Goal: Task Accomplishment & Management: Use online tool/utility

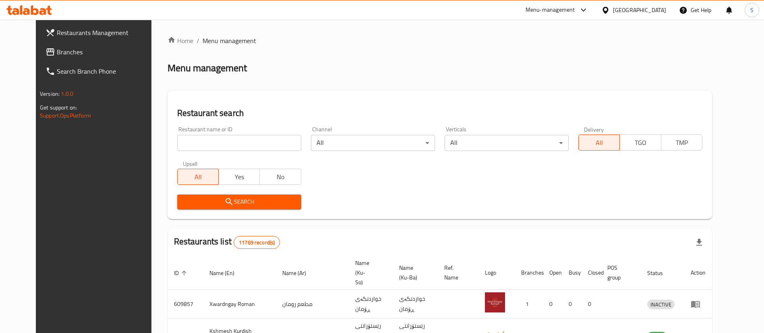
click at [213, 143] on input "search" at bounding box center [239, 143] width 124 height 16
click button "Search" at bounding box center [239, 202] width 124 height 15
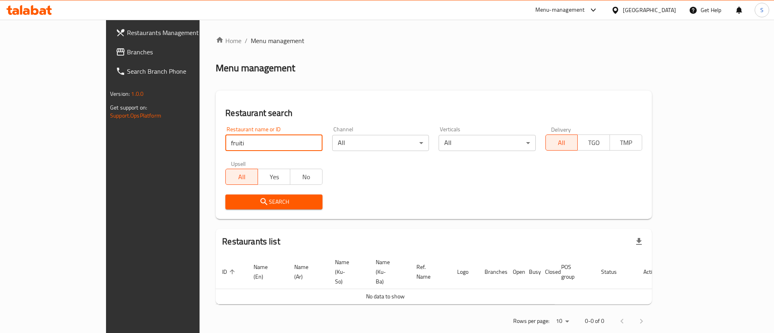
type input "fruiti"
click button "Search" at bounding box center [273, 202] width 97 height 15
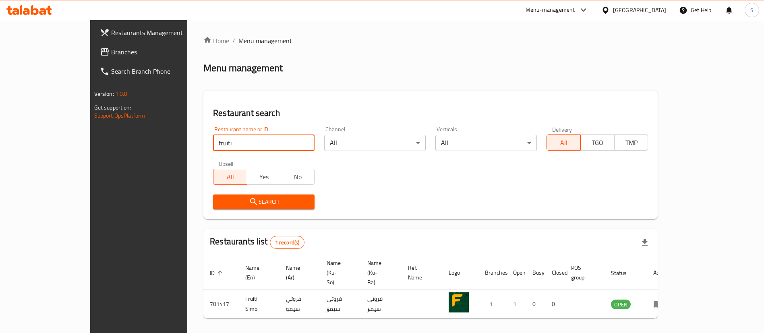
scroll to position [10, 0]
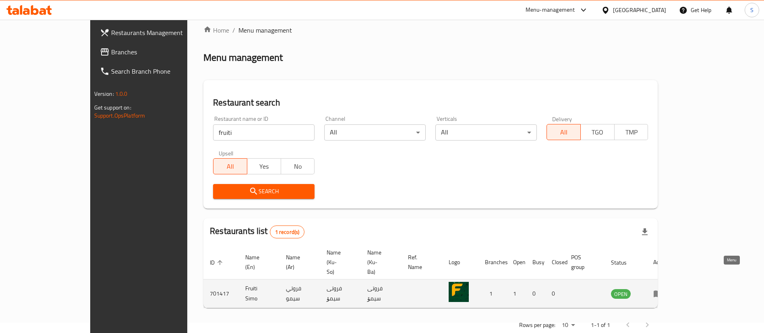
click at [663, 291] on icon "enhanced table" at bounding box center [658, 294] width 9 height 7
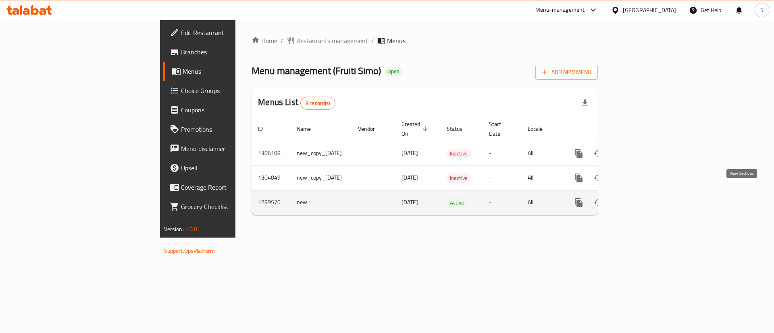
click at [641, 198] on icon "enhanced table" at bounding box center [637, 203] width 10 height 10
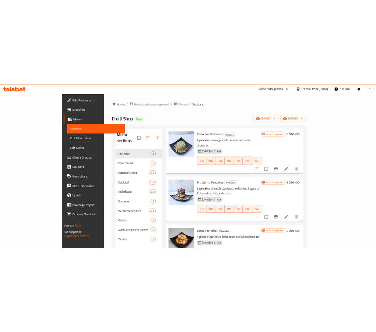
scroll to position [113, 0]
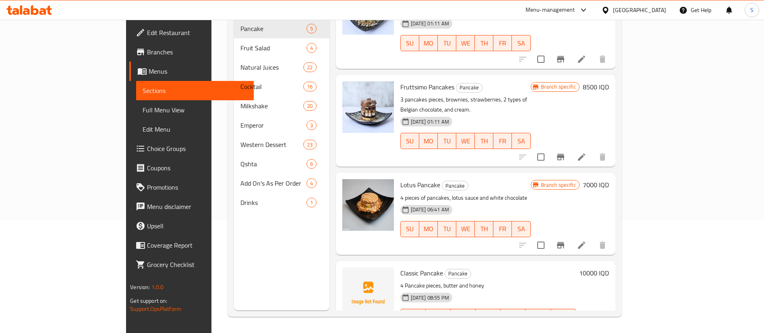
click at [400, 267] on span "Classic Pancake" at bounding box center [421, 273] width 43 height 12
copy h6 "Classic Pancake"
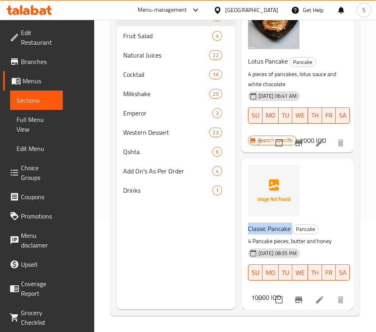
scroll to position [0, 0]
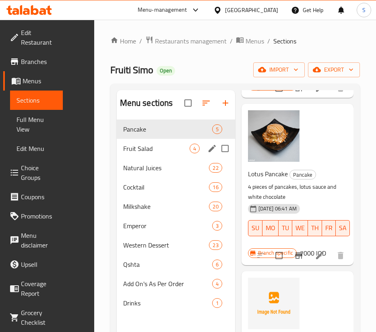
click at [159, 142] on div "Fruit Salad 4" at bounding box center [176, 148] width 118 height 19
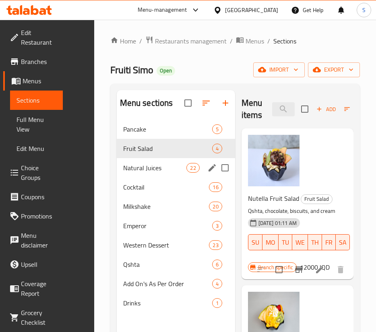
click at [160, 167] on span "Natural Juices" at bounding box center [155, 168] width 64 height 10
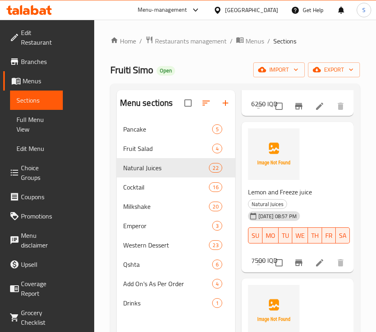
scroll to position [3118, 0]
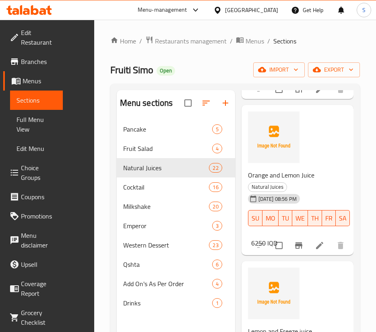
click at [280, 181] on span "Orange and Lemon Juice" at bounding box center [281, 175] width 66 height 12
copy h6 "Orange and Lemon Juice"
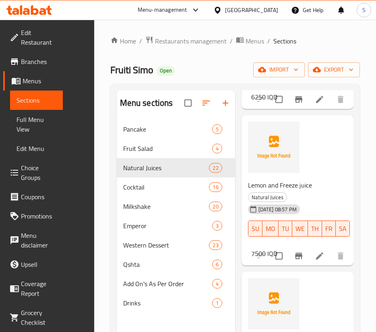
scroll to position [3269, 0]
click at [284, 191] on span "Lemon and Freeze juice" at bounding box center [280, 185] width 64 height 12
copy h6 "Lemon and Freeze juice"
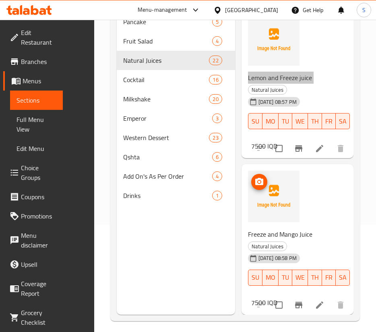
scroll to position [113, 0]
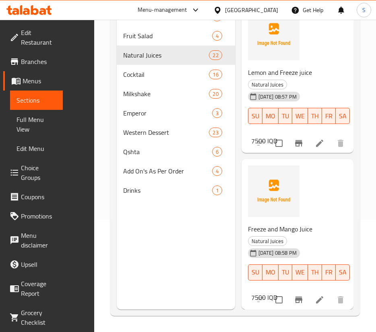
click at [283, 223] on span "Freeze and Mango Juice" at bounding box center [280, 229] width 64 height 12
copy h6 "Freeze and Mango Juice"
click at [170, 73] on span "Cocktail" at bounding box center [155, 75] width 64 height 10
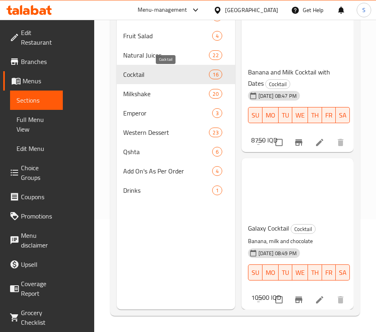
scroll to position [2248, 0]
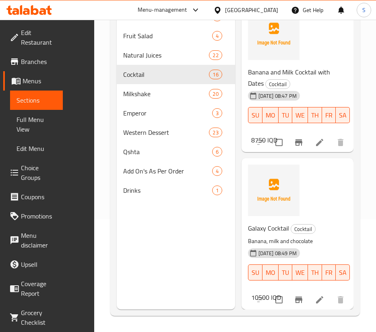
click at [255, 222] on span "Galaxy Cocktail" at bounding box center [268, 228] width 41 height 12
copy h6 "Galaxy Cocktail"
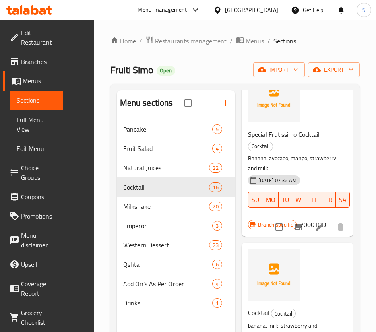
scroll to position [1591, 0]
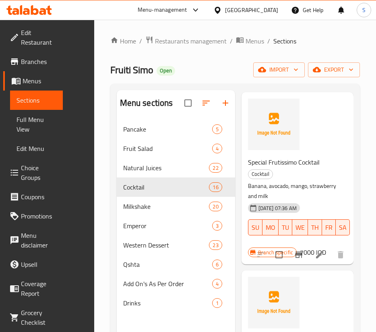
click at [268, 168] on span "Special Frutissimo Cocktail" at bounding box center [284, 162] width 72 height 12
copy h6 "Special Frutissimo Cocktail"
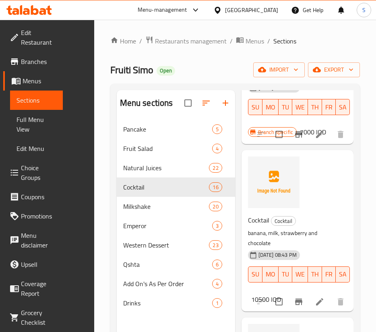
scroll to position [1711, 0]
click at [258, 226] on span "Cocktail" at bounding box center [258, 220] width 21 height 12
copy h6 "Cocktail"
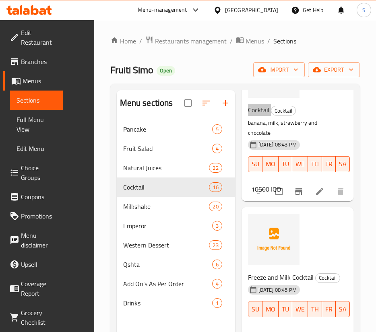
scroll to position [1859, 0]
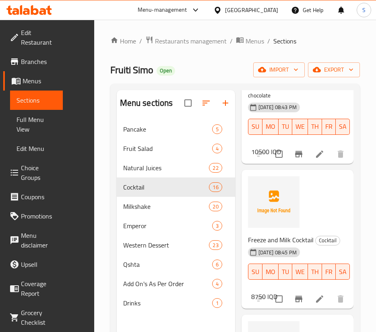
click at [272, 246] on span "Freeze and Milk Cocktail" at bounding box center [281, 240] width 66 height 12
copy h6 "Freeze and Milk Cocktail"
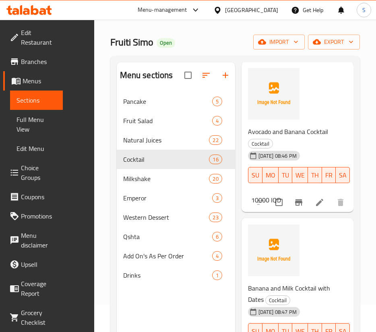
scroll to position [2085, 0]
click at [266, 137] on span "Avocado and Banana Cocktail" at bounding box center [288, 131] width 80 height 12
copy h6 "Avocado and Banana Cocktail"
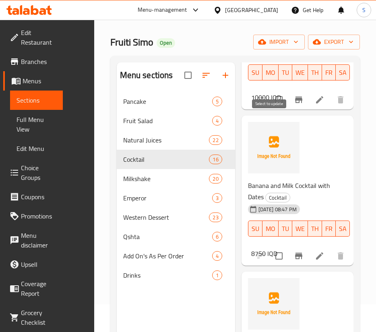
scroll to position [2188, 0]
click at [293, 203] on span "Banana and Milk Cocktail with Dates" at bounding box center [289, 190] width 82 height 23
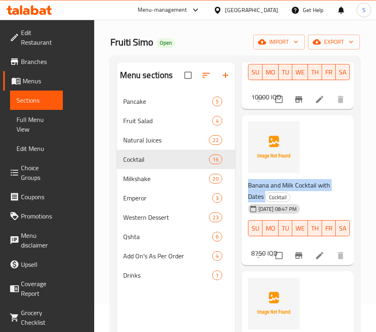
click at [293, 203] on span "Banana and Milk Cocktail with Dates" at bounding box center [289, 190] width 82 height 23
copy h6 "Banana and Milk Cocktail with Dates"
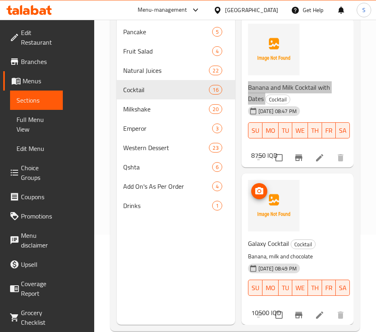
scroll to position [100, 0]
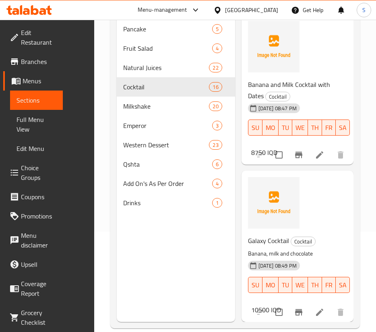
click at [262, 235] on span "Galaxy Cocktail" at bounding box center [268, 241] width 41 height 12
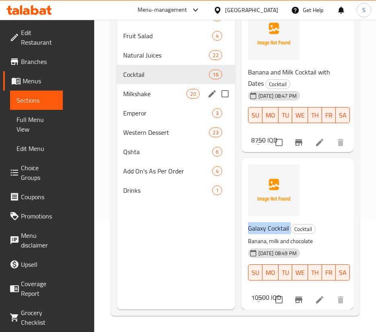
drag, startPoint x: 182, startPoint y: 86, endPoint x: 232, endPoint y: 104, distance: 53.4
click at [182, 86] on div "Milkshake 20" at bounding box center [176, 93] width 118 height 19
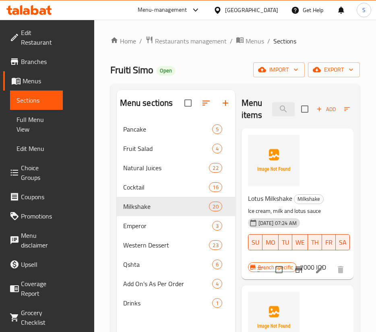
click at [259, 203] on span "Lotus Milkshake" at bounding box center [270, 199] width 44 height 12
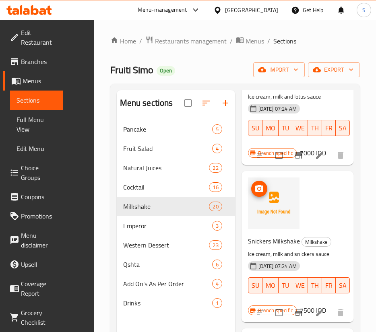
scroll to position [115, 0]
click at [266, 235] on span "Snickers Milkshake" at bounding box center [274, 241] width 52 height 12
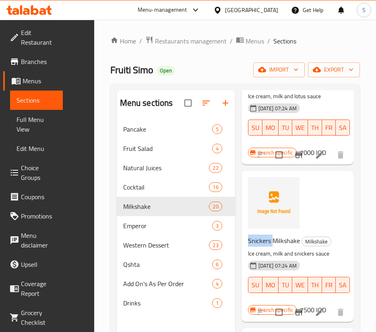
click at [266, 235] on span "Snickers Milkshake" at bounding box center [274, 241] width 52 height 12
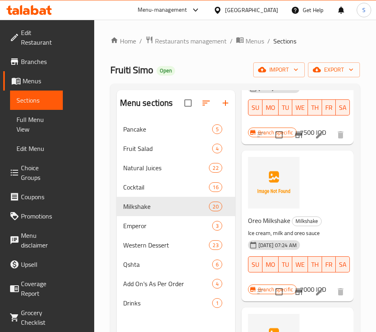
click at [269, 218] on span "Oreo Milkshake" at bounding box center [269, 221] width 42 height 12
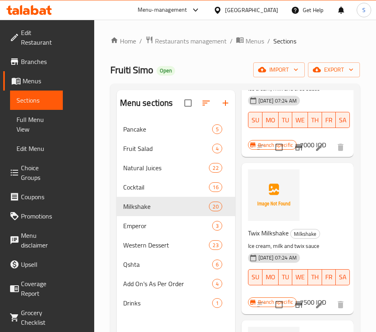
scroll to position [439, 0]
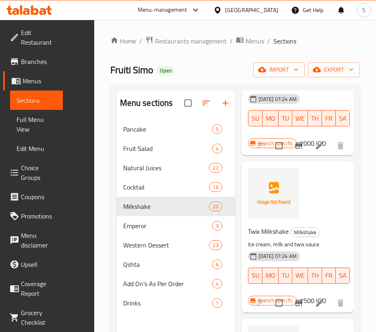
click at [270, 229] on span "Twix Milkshake" at bounding box center [268, 232] width 41 height 12
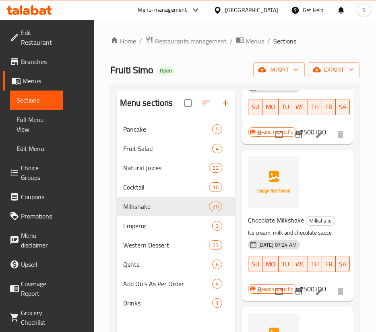
click at [273, 225] on span "Chocolate Milkshake" at bounding box center [276, 220] width 56 height 12
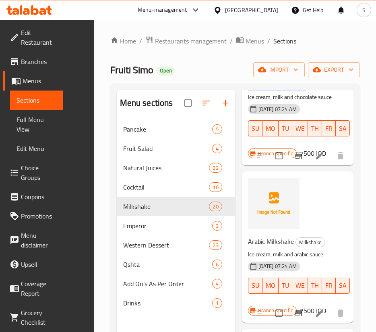
click at [266, 248] on span "Arabic Milkshake" at bounding box center [271, 242] width 46 height 12
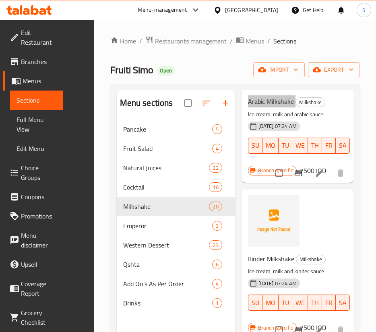
scroll to position [914, 0]
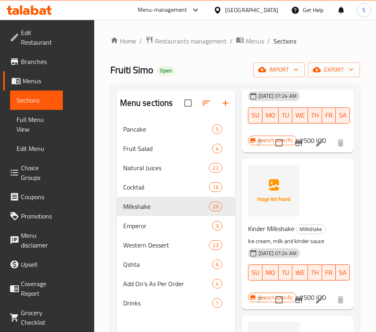
click at [274, 235] on span "Kinder Milkshake" at bounding box center [271, 229] width 46 height 12
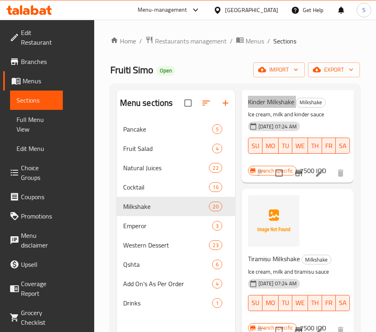
scroll to position [1088, 0]
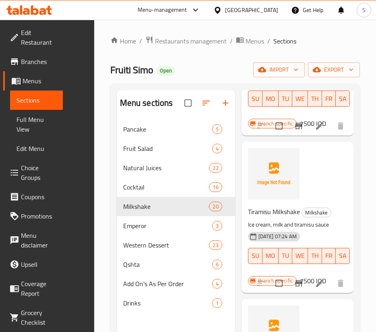
click at [289, 218] on span "Tiramisu Milkshake" at bounding box center [274, 212] width 52 height 12
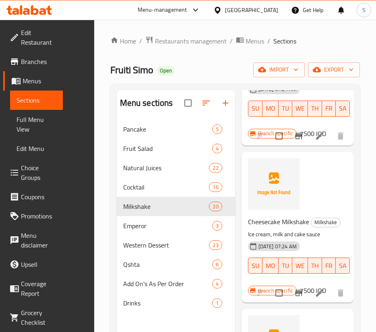
click at [278, 228] on span "Cheesecake Milkshake" at bounding box center [278, 222] width 61 height 12
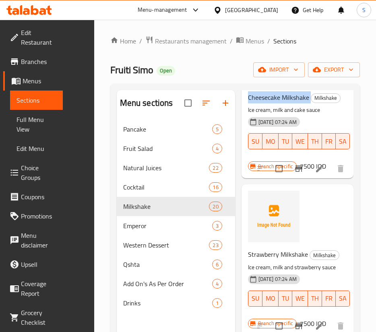
click at [284, 261] on span "Strawberry Milkshake" at bounding box center [278, 255] width 60 height 12
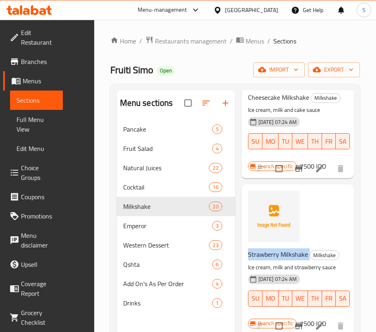
click at [284, 261] on span "Strawberry Milkshake" at bounding box center [278, 255] width 60 height 12
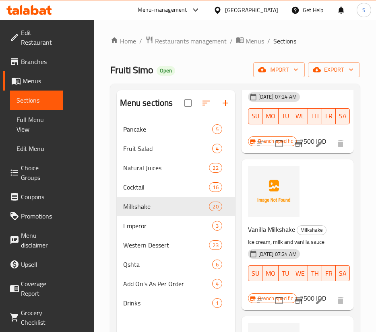
scroll to position [1547, 0]
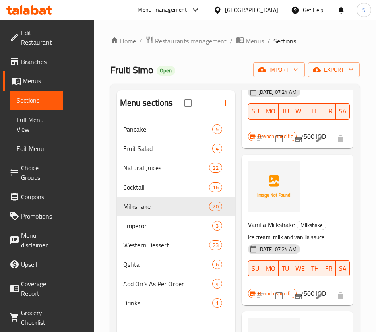
click at [272, 231] on span "Vanilla Milkshake" at bounding box center [271, 225] width 47 height 12
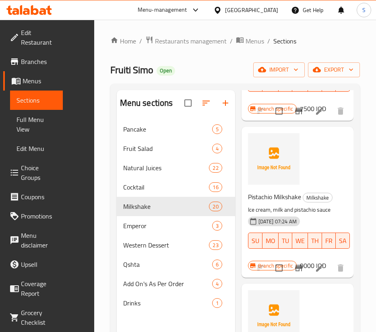
scroll to position [1733, 0]
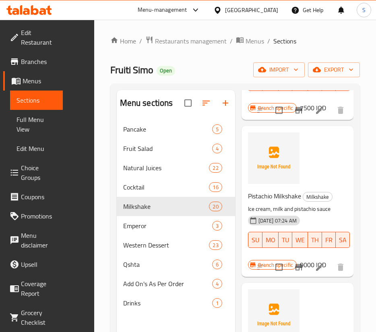
click at [282, 202] on span "Pistachio Milkshake" at bounding box center [274, 196] width 53 height 12
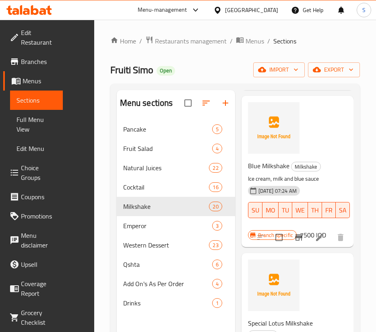
scroll to position [1923, 0]
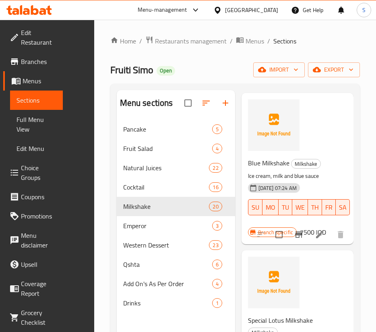
click at [272, 169] on span "Blue Milkshake" at bounding box center [268, 163] width 41 height 12
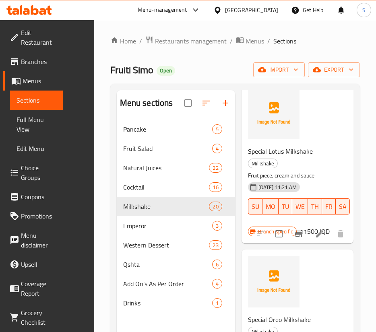
scroll to position [2095, 0]
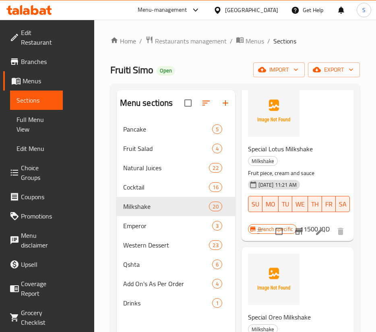
click at [278, 155] on span "Special Lotus Milkshake" at bounding box center [280, 149] width 65 height 12
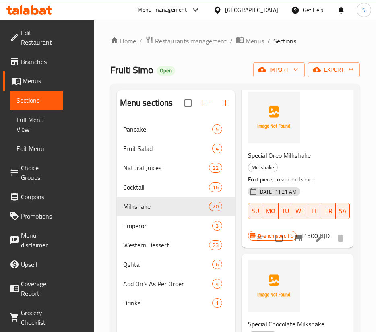
scroll to position [2257, 0]
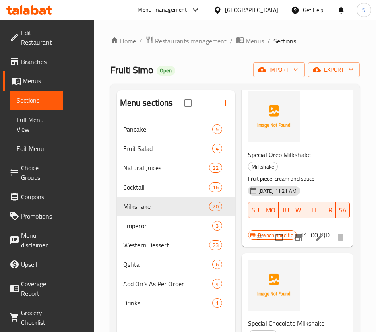
click at [272, 161] on span "Special Oreo Milkshake" at bounding box center [279, 155] width 63 height 12
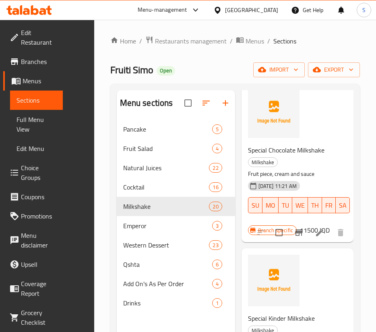
scroll to position [2431, 0]
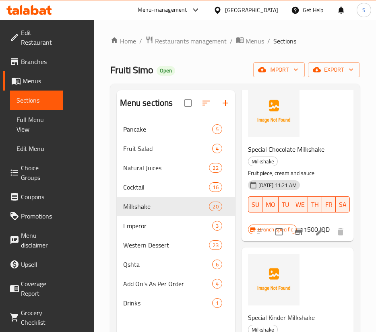
click at [272, 207] on div "Special Chocolate Milkshake Milkshake Fruit piece, cream and sauce [DATE] 11:21…" at bounding box center [294, 184] width 99 height 87
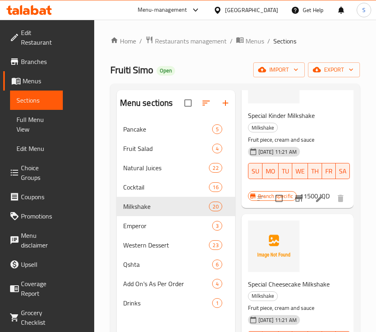
scroll to position [2659, 0]
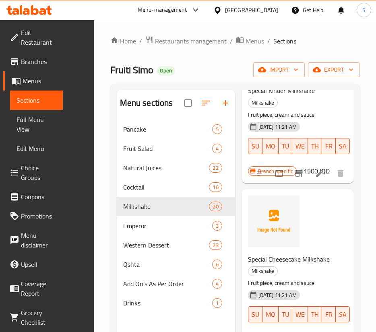
click at [265, 97] on span "Special Kinder Milkshake" at bounding box center [281, 91] width 67 height 12
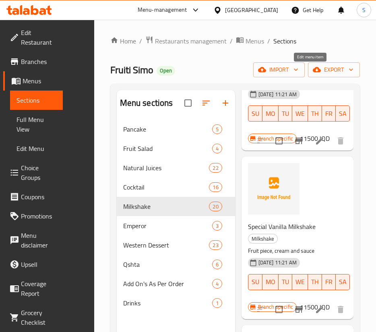
scroll to position [2861, 0]
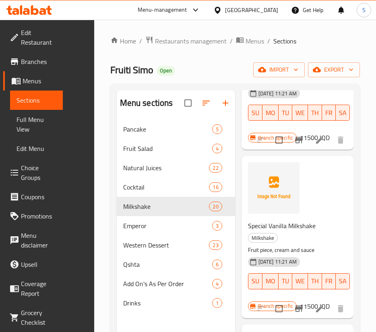
click at [275, 64] on span "Special Cheesecake Milkshake" at bounding box center [289, 58] width 82 height 12
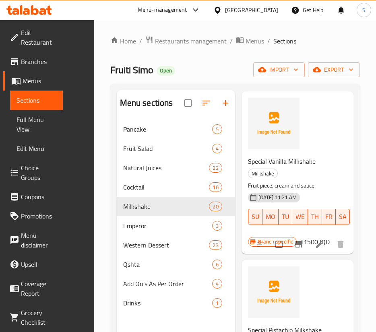
click at [288, 156] on span "Special Vanilla Milkshake" at bounding box center [282, 162] width 68 height 12
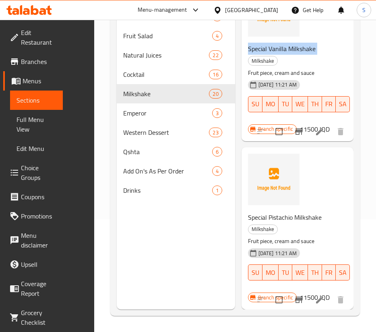
click at [278, 212] on span "Special Pistachio Milkshake" at bounding box center [285, 218] width 74 height 12
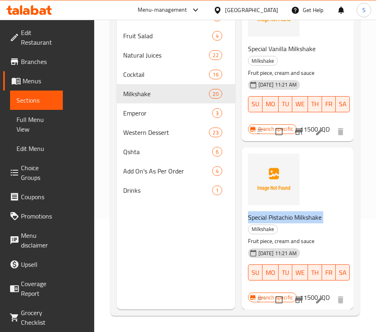
click at [278, 212] on span "Special Pistachio Milkshake" at bounding box center [285, 218] width 74 height 12
click at [167, 113] on span "Emperor" at bounding box center [156, 113] width 66 height 10
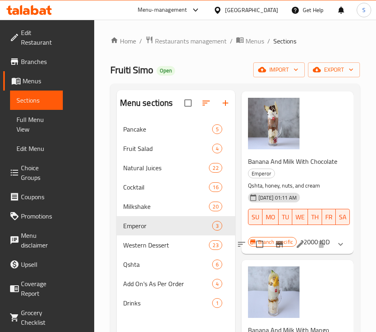
scroll to position [113, 0]
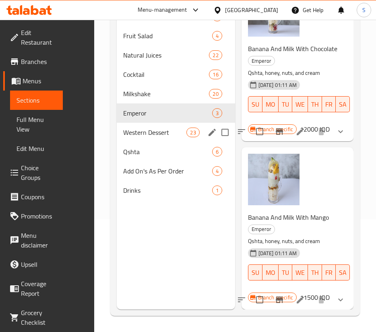
click at [156, 141] on div "Western Dessert 23" at bounding box center [176, 132] width 118 height 19
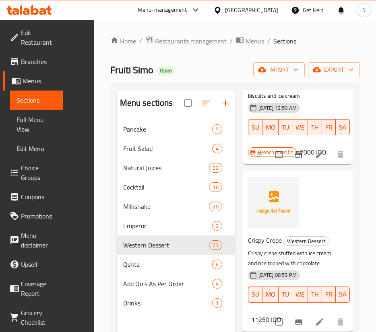
scroll to position [163, 0]
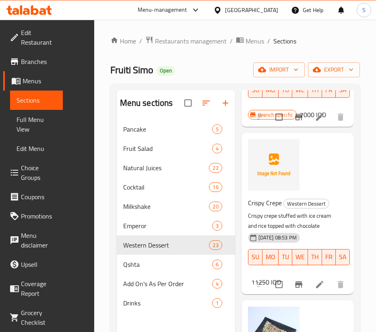
click at [272, 209] on span "Crispy Crepe" at bounding box center [265, 203] width 34 height 12
click at [267, 207] on span "Crispy Crepe" at bounding box center [265, 203] width 34 height 12
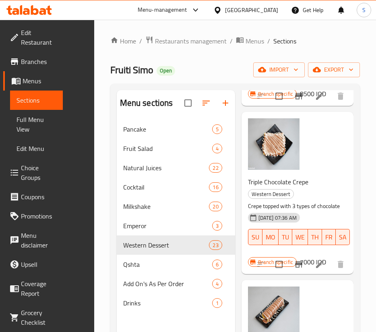
scroll to position [3048, 0]
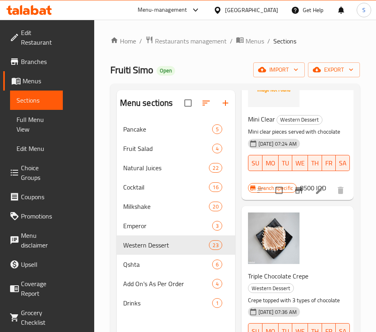
click at [255, 125] on span "Mini Clear" at bounding box center [261, 119] width 27 height 12
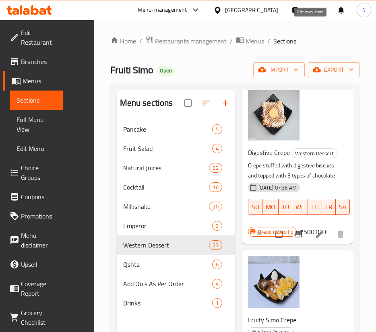
scroll to position [113, 0]
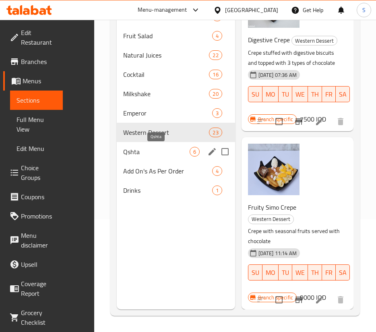
click at [161, 152] on span "Qshta" at bounding box center [156, 152] width 66 height 10
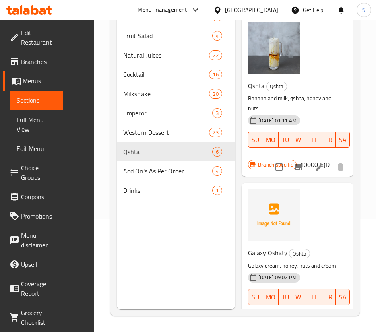
scroll to position [102, 0]
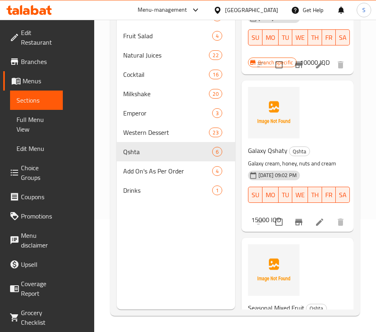
click at [275, 151] on span "Galaxy Qshaty" at bounding box center [267, 151] width 39 height 12
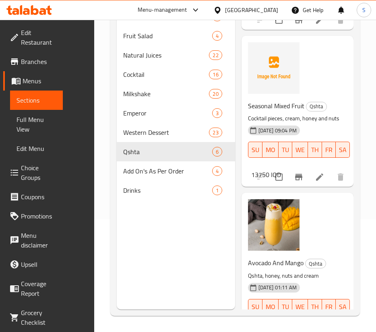
click at [268, 112] on span "Seasonal Mixed Fruit" at bounding box center [276, 106] width 56 height 12
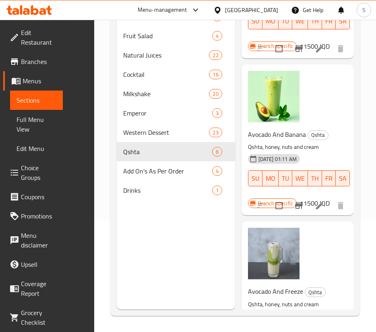
scroll to position [683, 0]
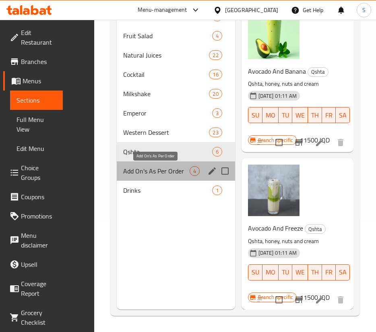
click at [177, 167] on span "Add On's As Per Order" at bounding box center [156, 171] width 66 height 10
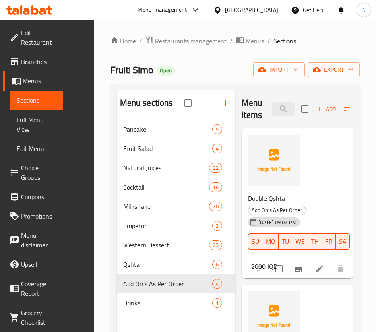
click at [272, 202] on span "Double Qshta" at bounding box center [266, 199] width 37 height 12
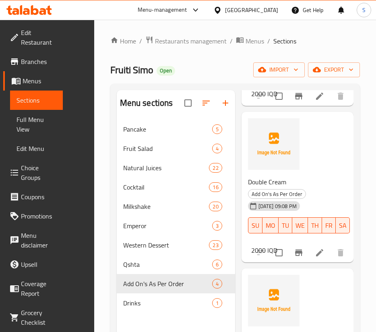
click at [255, 180] on span "Double Cream" at bounding box center [267, 182] width 38 height 12
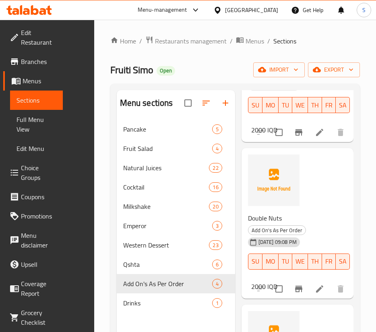
scroll to position [294, 0]
click at [259, 219] on span "Double Nuts" at bounding box center [265, 218] width 34 height 12
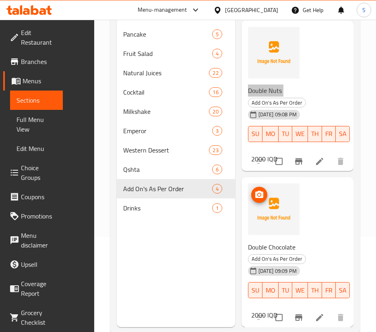
scroll to position [97, 0]
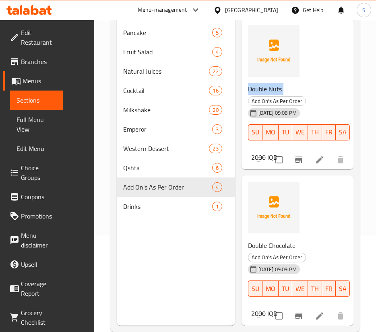
click at [264, 240] on span "Double Chocolate" at bounding box center [272, 246] width 48 height 12
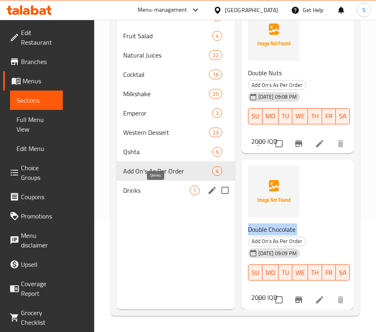
click at [182, 189] on span "Drinks" at bounding box center [156, 191] width 66 height 10
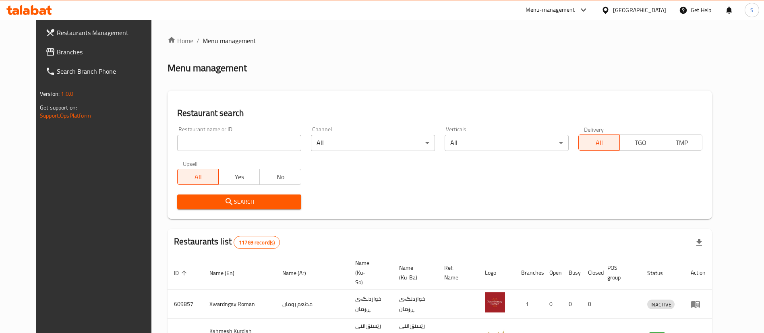
click at [251, 137] on input "search" at bounding box center [239, 143] width 124 height 16
type input "aldimashqi"
click button "Search" at bounding box center [239, 202] width 124 height 15
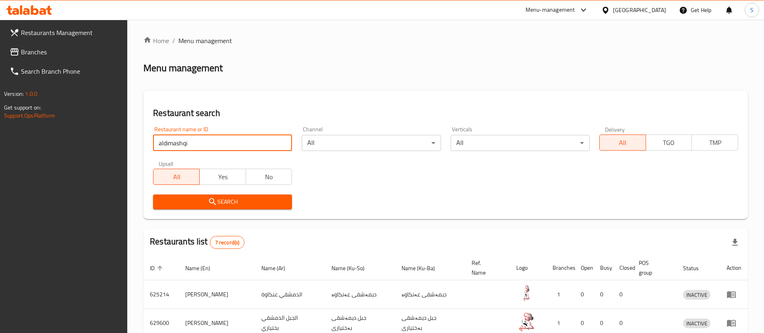
click at [481, 187] on div "Restaurant name or ID aldimashqi Restaurant name or ID Channel All ​ Verticals …" at bounding box center [445, 168] width 595 height 93
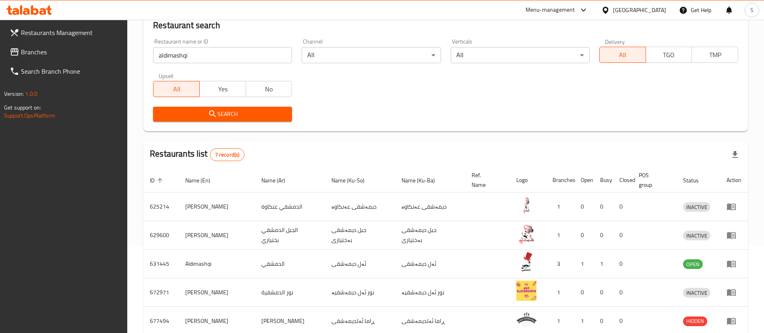
scroll to position [88, 0]
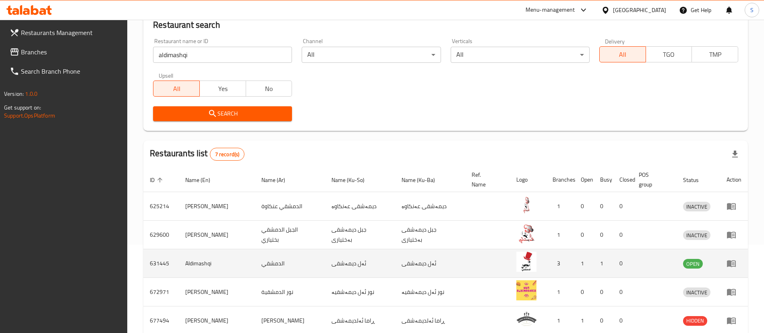
click at [731, 260] on icon "enhanced table" at bounding box center [732, 264] width 10 height 10
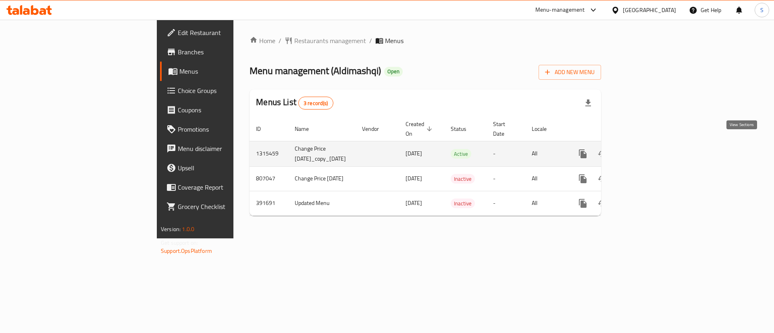
click at [645, 149] on icon "enhanced table" at bounding box center [641, 154] width 10 height 10
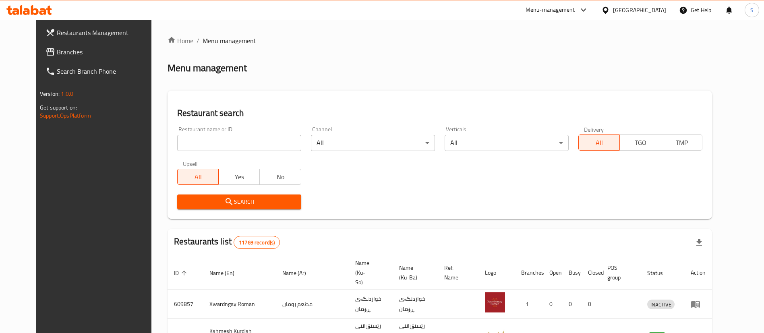
click at [257, 140] on input "search" at bounding box center [239, 143] width 124 height 16
type input "aldimashqi"
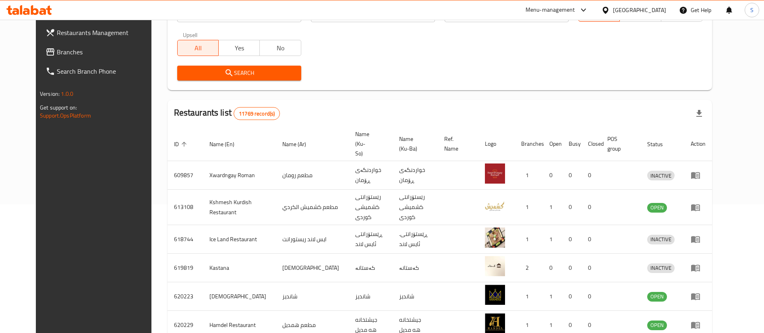
scroll to position [129, 0]
click at [253, 75] on span "Search" at bounding box center [239, 73] width 111 height 10
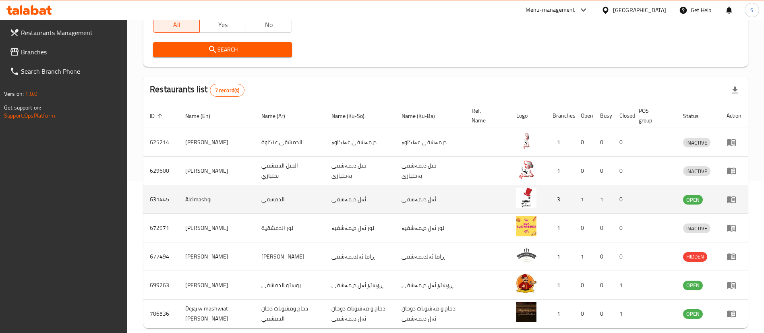
scroll to position [125, 0]
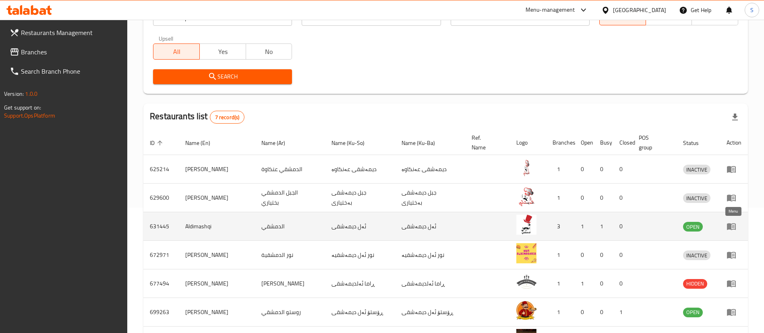
click at [731, 226] on icon "enhanced table" at bounding box center [731, 227] width 9 height 7
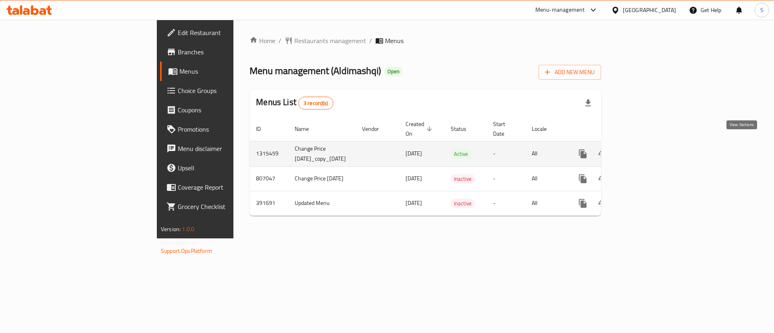
click at [645, 149] on icon "enhanced table" at bounding box center [641, 154] width 10 height 10
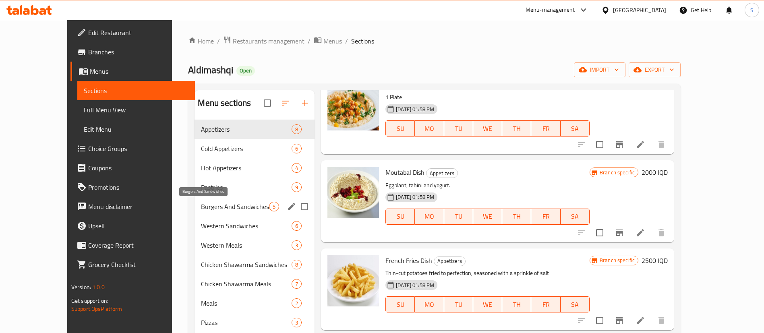
click at [233, 209] on span "Burgers And Sandwiches" at bounding box center [235, 207] width 68 height 10
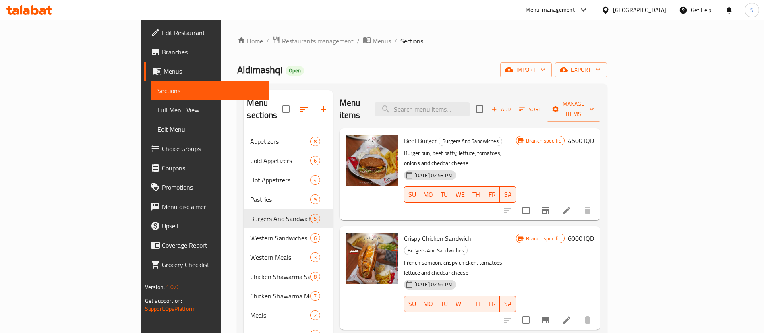
click at [607, 79] on div "Home / Restaurants management / Menus / Sections Aldimashqi Open import export …" at bounding box center [422, 233] width 370 height 394
click at [601, 69] on span "export" at bounding box center [581, 70] width 39 height 10
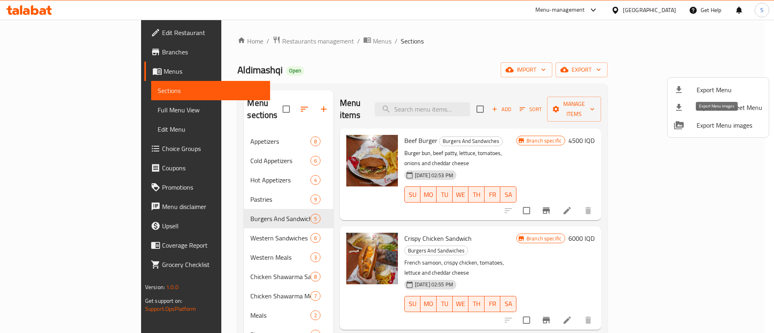
click at [712, 121] on span "Export Menu images" at bounding box center [729, 125] width 66 height 10
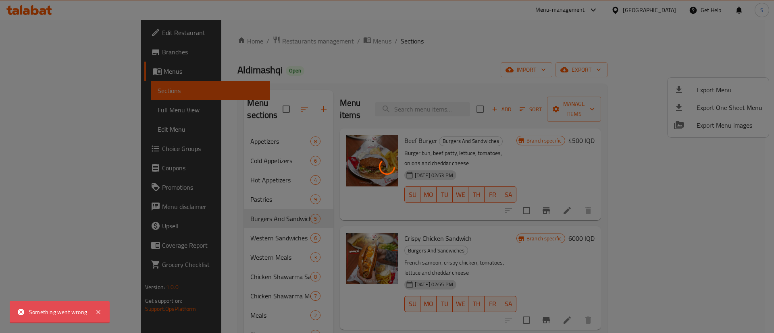
click at [727, 125] on div at bounding box center [387, 166] width 774 height 333
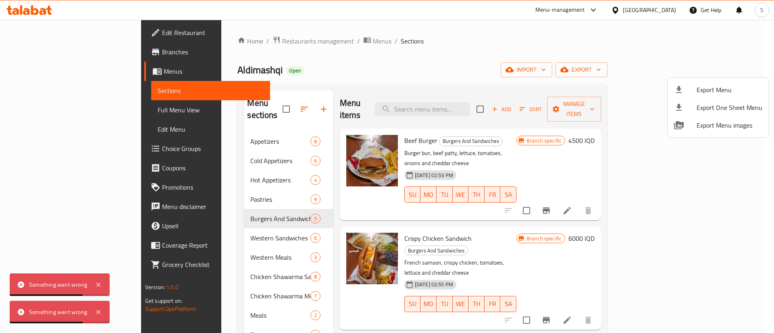
click at [352, 27] on div at bounding box center [387, 166] width 774 height 333
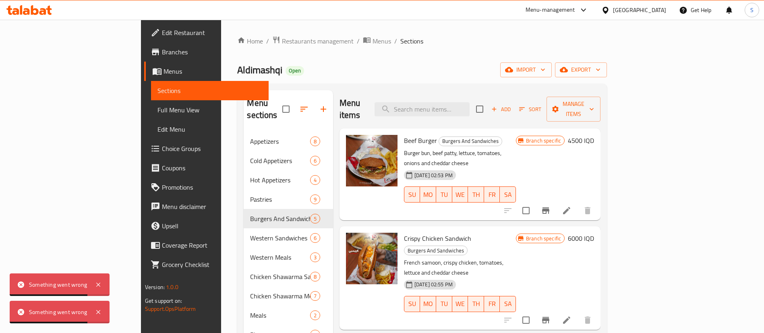
click at [442, 28] on div "Home / Restaurants management / Menus / Sections Aldimashqi Open import export …" at bounding box center [422, 233] width 402 height 426
